Goal: Information Seeking & Learning: Learn about a topic

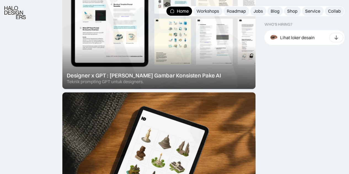
scroll to position [359, 0]
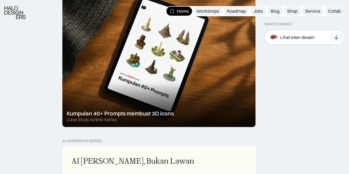
click at [302, 36] on div "Lihat loker desain" at bounding box center [297, 37] width 34 height 6
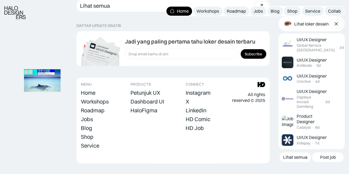
scroll to position [1611, 0]
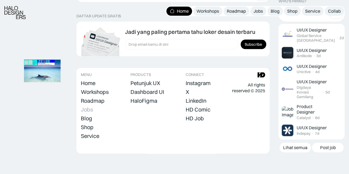
click at [87, 109] on div "Jobs" at bounding box center [87, 109] width 12 height 7
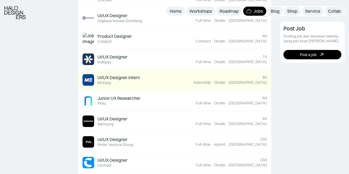
scroll to position [303, 0]
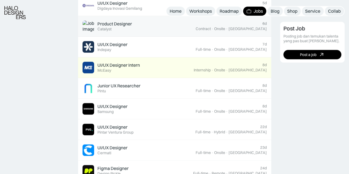
click at [134, 27] on div "Product Designer Featured Catalyst" at bounding box center [138, 26] width 113 height 12
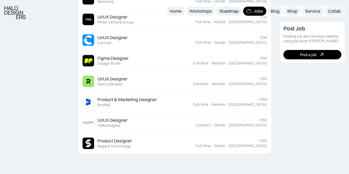
scroll to position [441, 0]
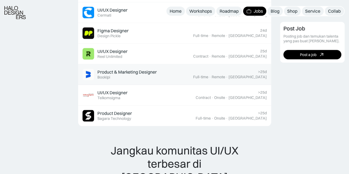
click at [132, 71] on div "Product & Marketing Designer" at bounding box center [126, 72] width 59 height 6
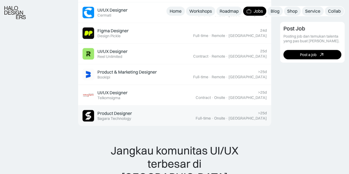
click at [114, 111] on div "Product Designer" at bounding box center [114, 114] width 34 height 6
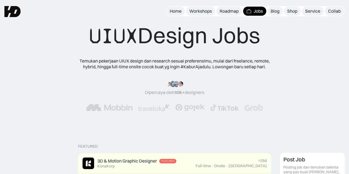
scroll to position [0, 0]
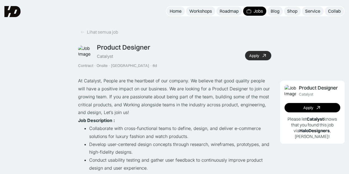
click at [256, 57] on div "Apply" at bounding box center [254, 56] width 10 height 5
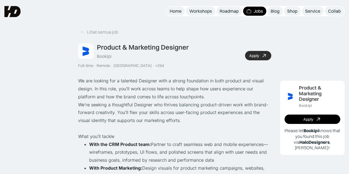
click at [254, 54] on div "Apply" at bounding box center [254, 56] width 10 height 5
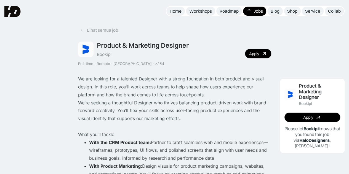
scroll to position [28, 0]
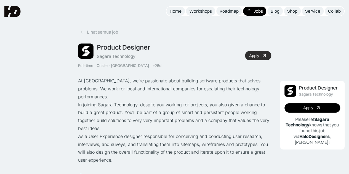
click at [252, 54] on div "Apply" at bounding box center [254, 56] width 10 height 5
